Goal: Participate in discussion

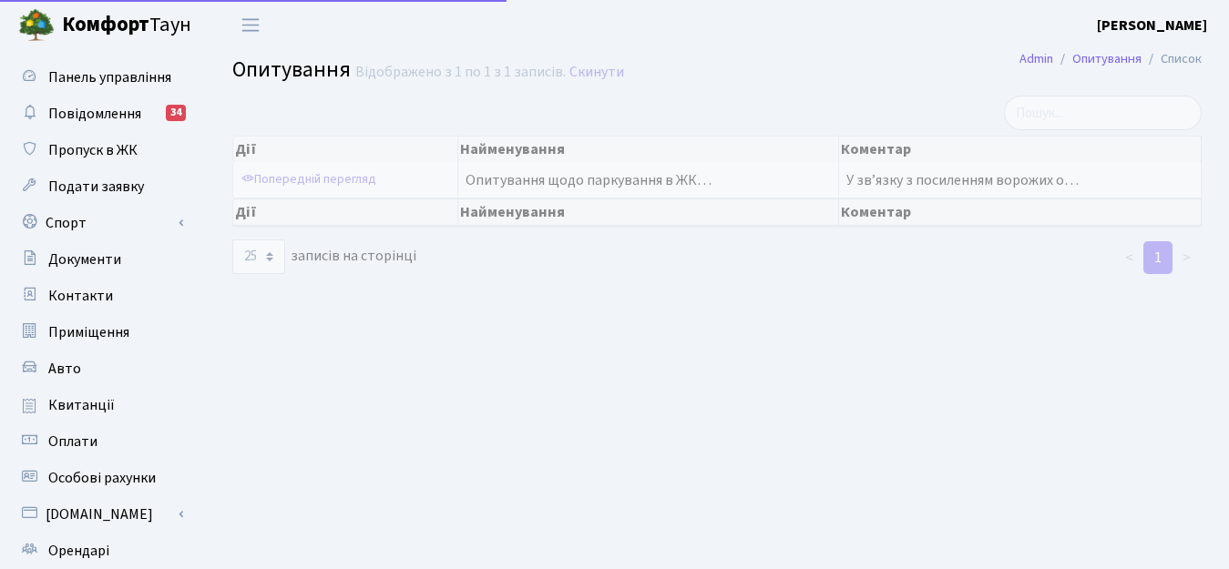
select select "25"
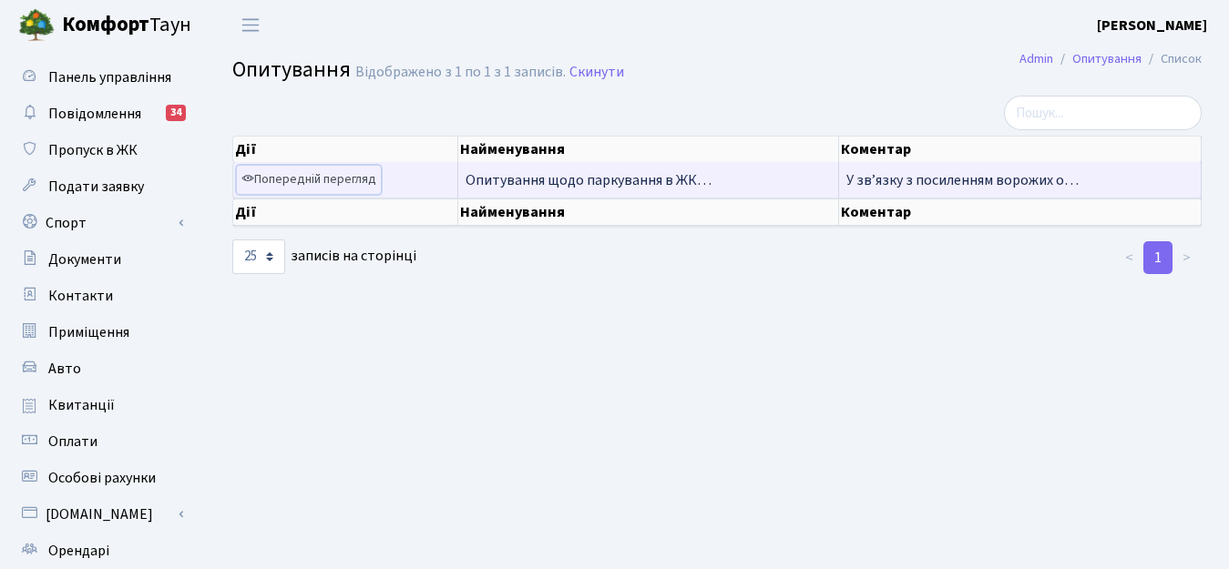
click at [336, 181] on link "Попередній перегляд" at bounding box center [309, 180] width 144 height 28
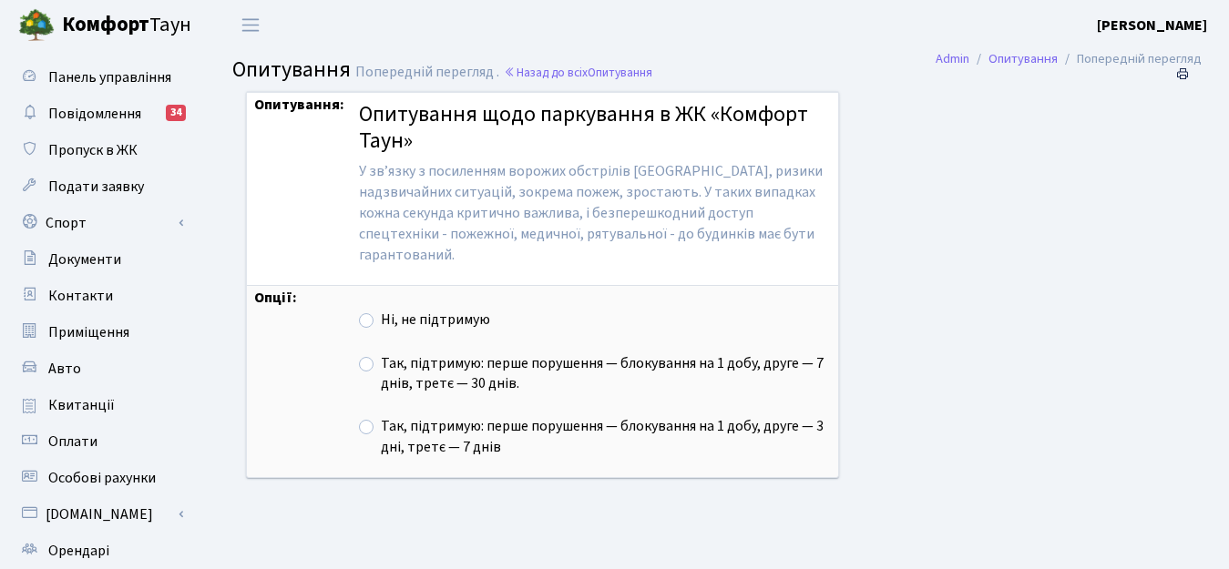
click at [381, 361] on label "Так, підтримую: перше порушення — блокування на 1 добу, друге — 7 днів, третє —…" at bounding box center [606, 374] width 450 height 42
click at [381, 361] on input "Так, підтримую: перше порушення — блокування на 1 добу, друге — 7 днів, третє —…" at bounding box center [387, 359] width 12 height 12
radio input "true"
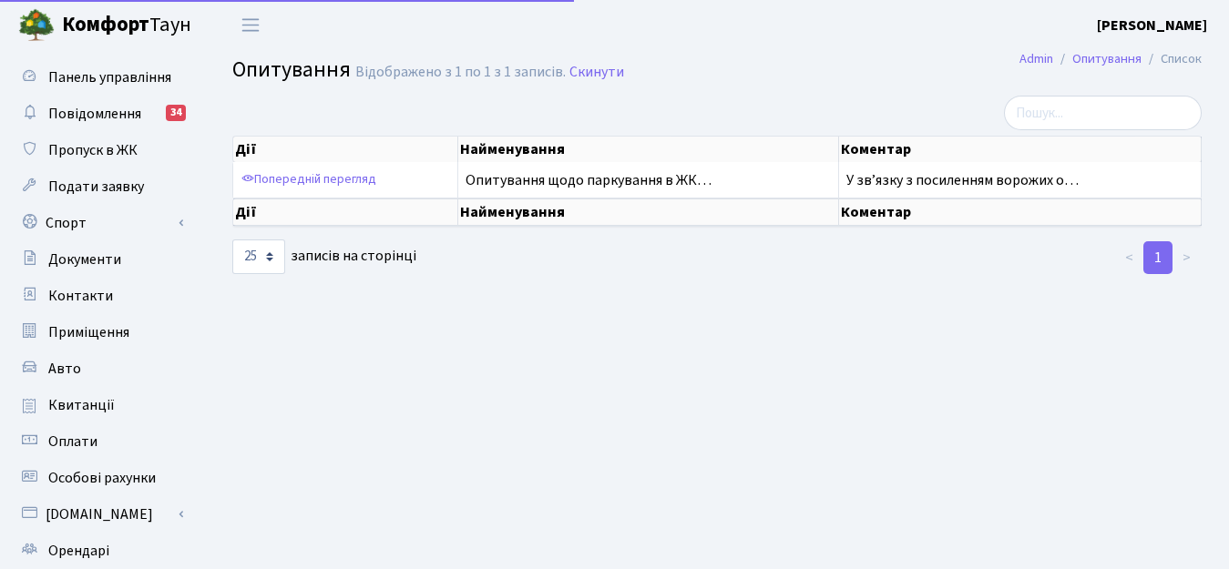
select select "25"
